Goal: Information Seeking & Learning: Understand process/instructions

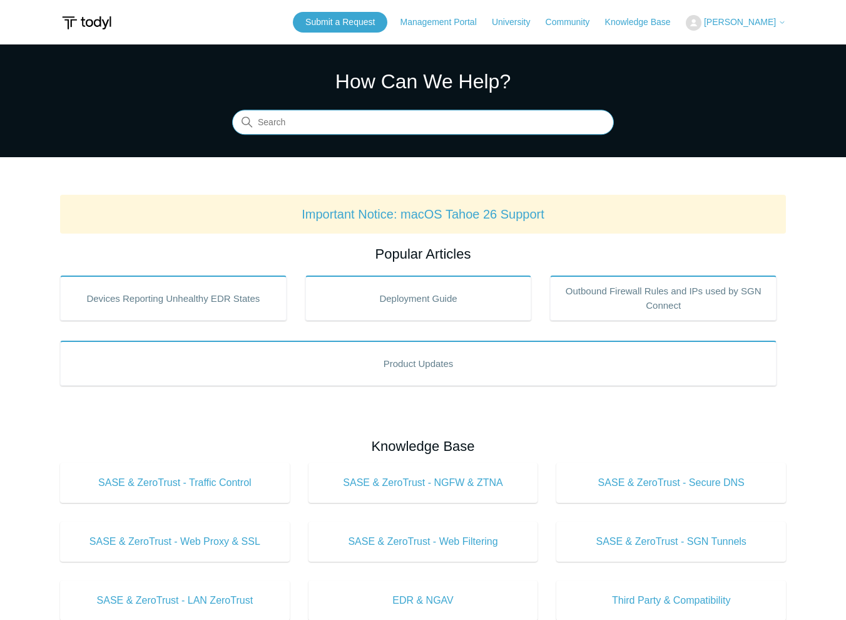
click at [444, 131] on input "Search" at bounding box center [423, 122] width 382 height 25
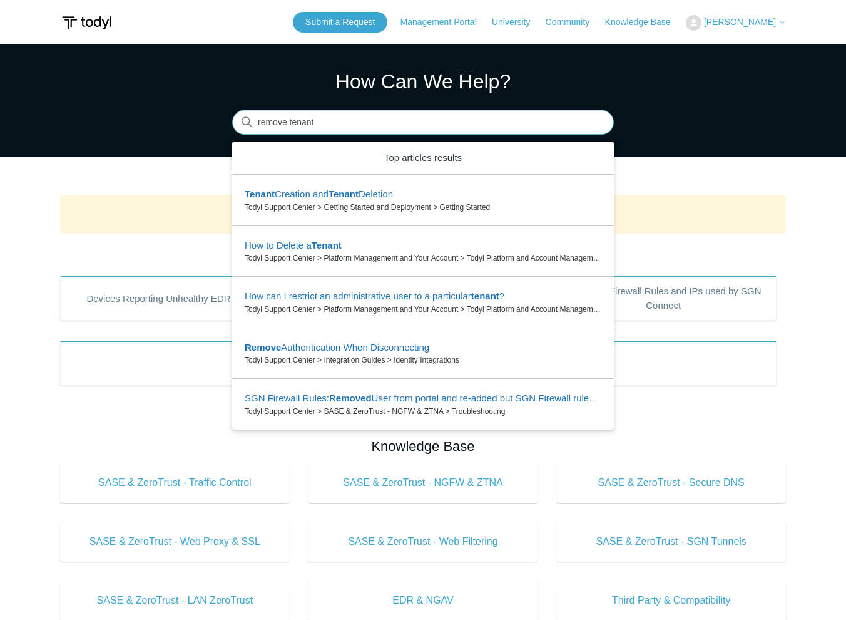
type input "remove tenant"
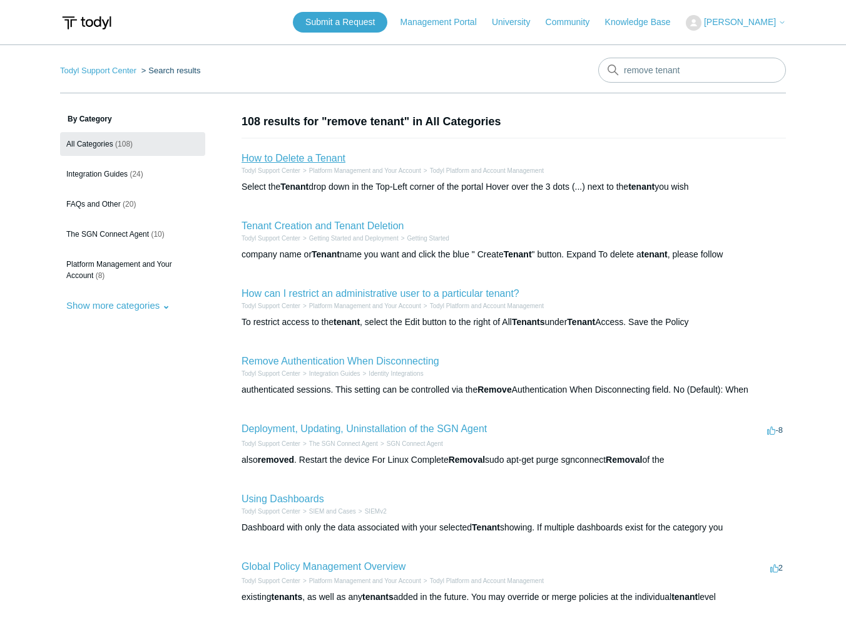
click at [309, 153] on link "How to Delete a Tenant" at bounding box center [294, 158] width 104 height 11
